Goal: Navigation & Orientation: Find specific page/section

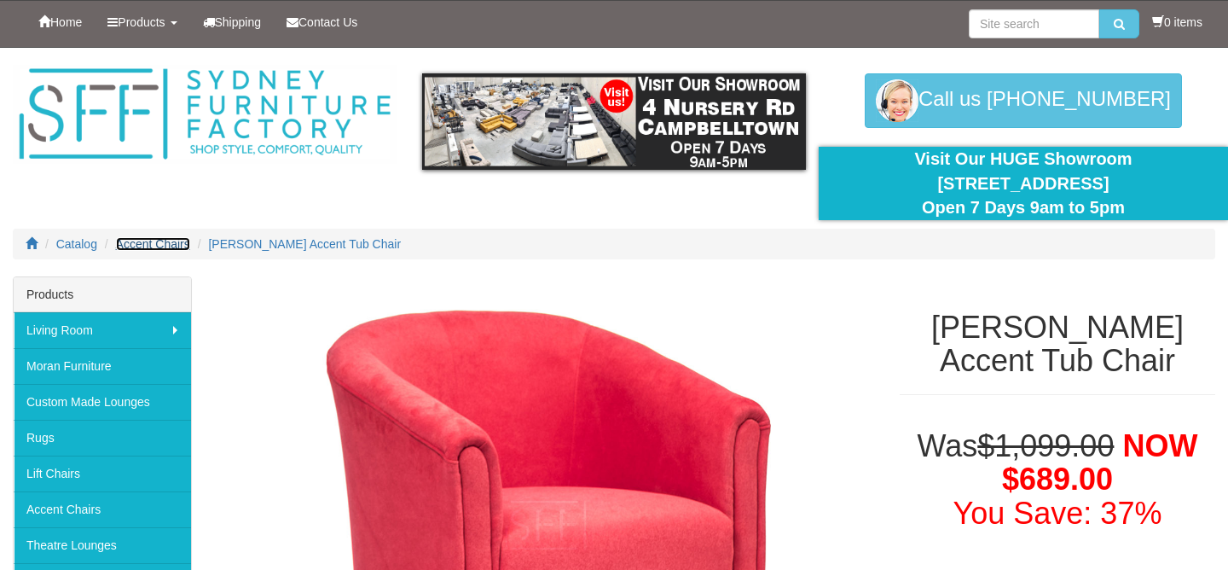
click at [153, 238] on span "Accent Chairs" at bounding box center [153, 244] width 74 height 14
